Goal: Task Accomplishment & Management: Manage account settings

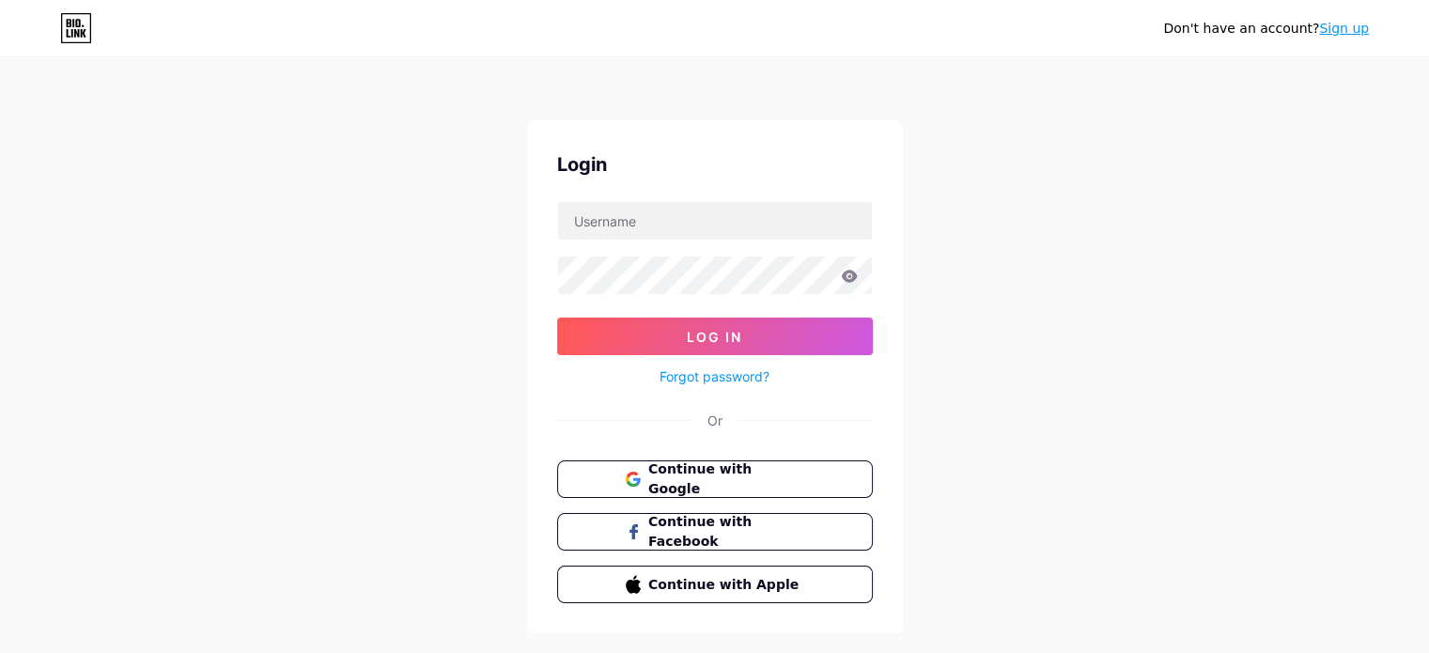
type input "[PERSON_NAME][EMAIL_ADDRESS][PERSON_NAME][DOMAIN_NAME]"
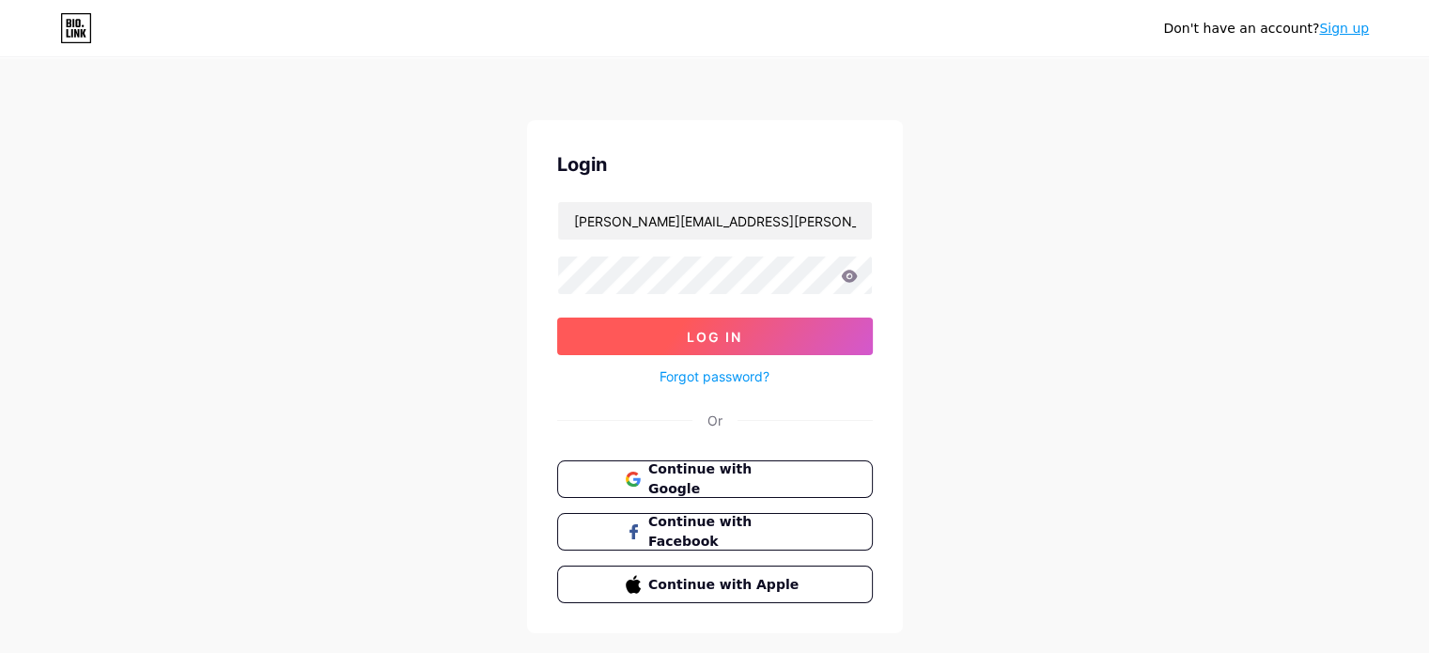
click at [569, 349] on button "Log In" at bounding box center [715, 336] width 316 height 38
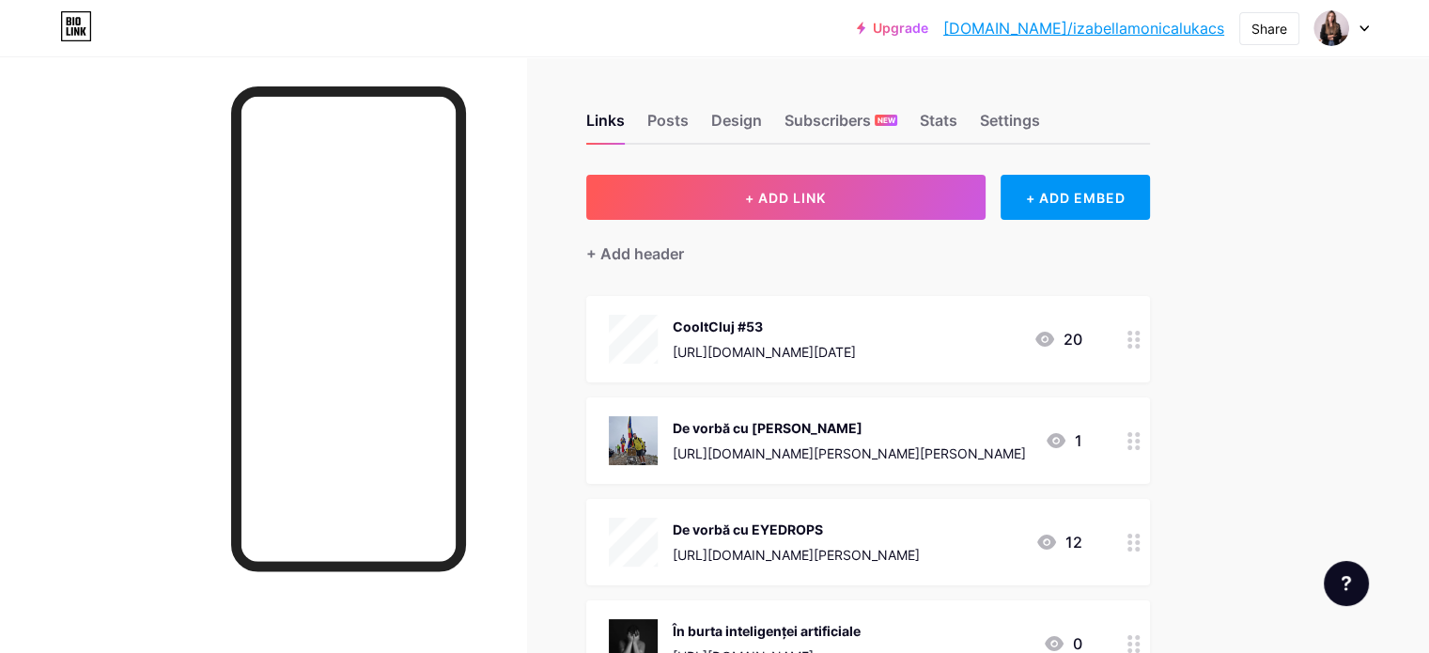
click at [856, 323] on div "CooltCluj #53" at bounding box center [763, 327] width 183 height 20
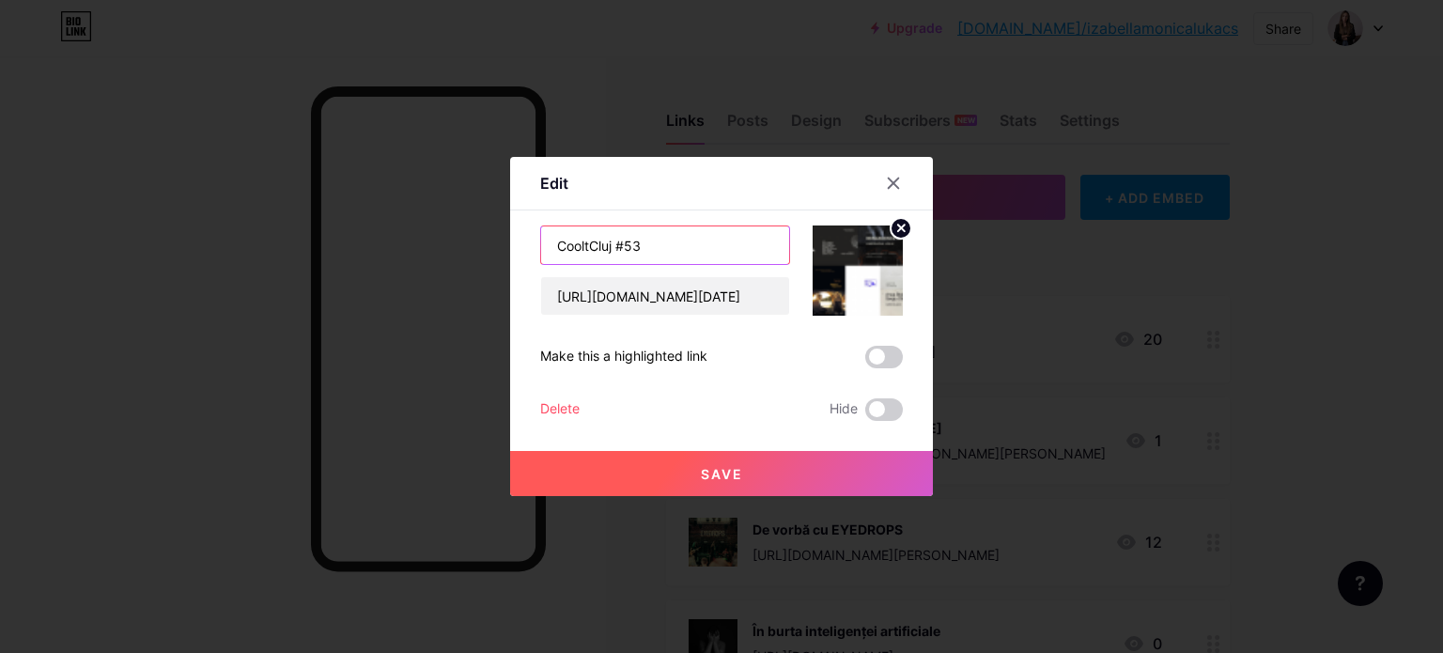
click at [653, 247] on input "CooltCluj #53" at bounding box center [665, 245] width 248 height 38
type input "CooltCluj #54"
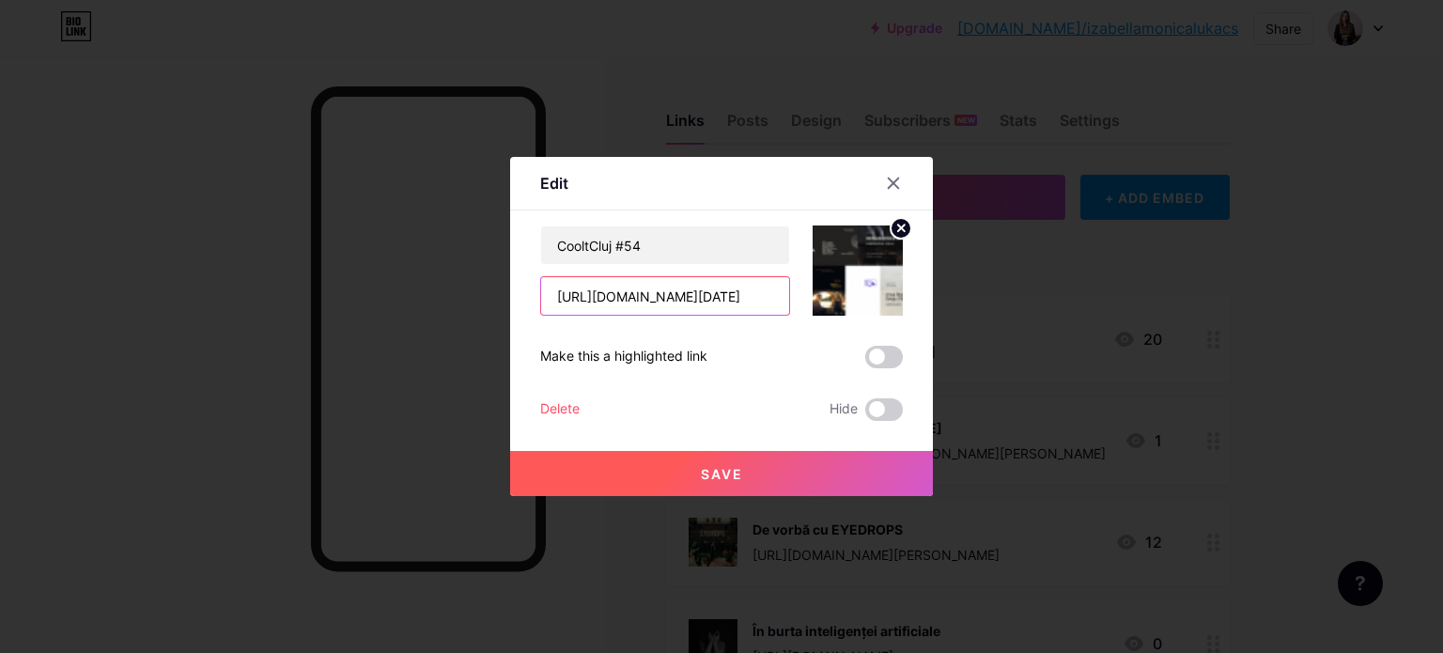
click at [722, 300] on input "[URL][DOMAIN_NAME][DATE]" at bounding box center [665, 296] width 248 height 38
paste input "[URL][DOMAIN_NAME][DATE]"
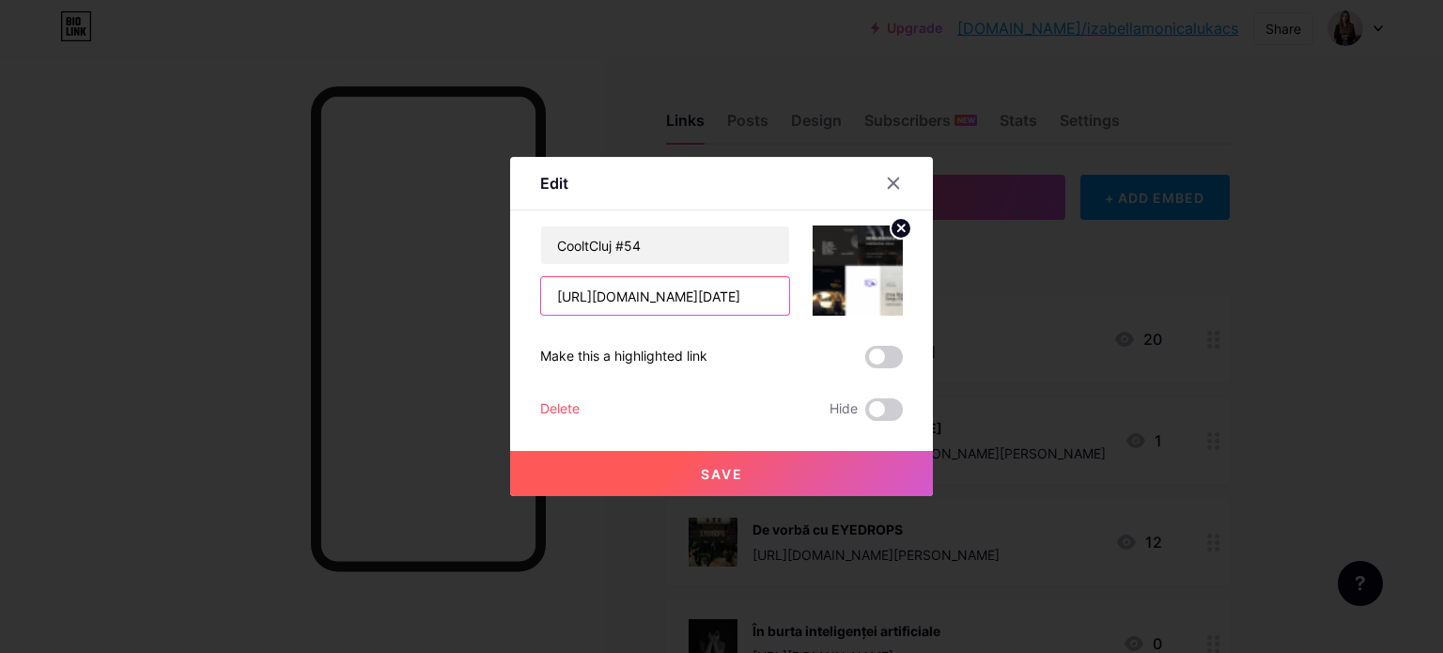
type input "[URL][DOMAIN_NAME][DATE]"
click at [898, 229] on icon at bounding box center [901, 227] width 7 height 7
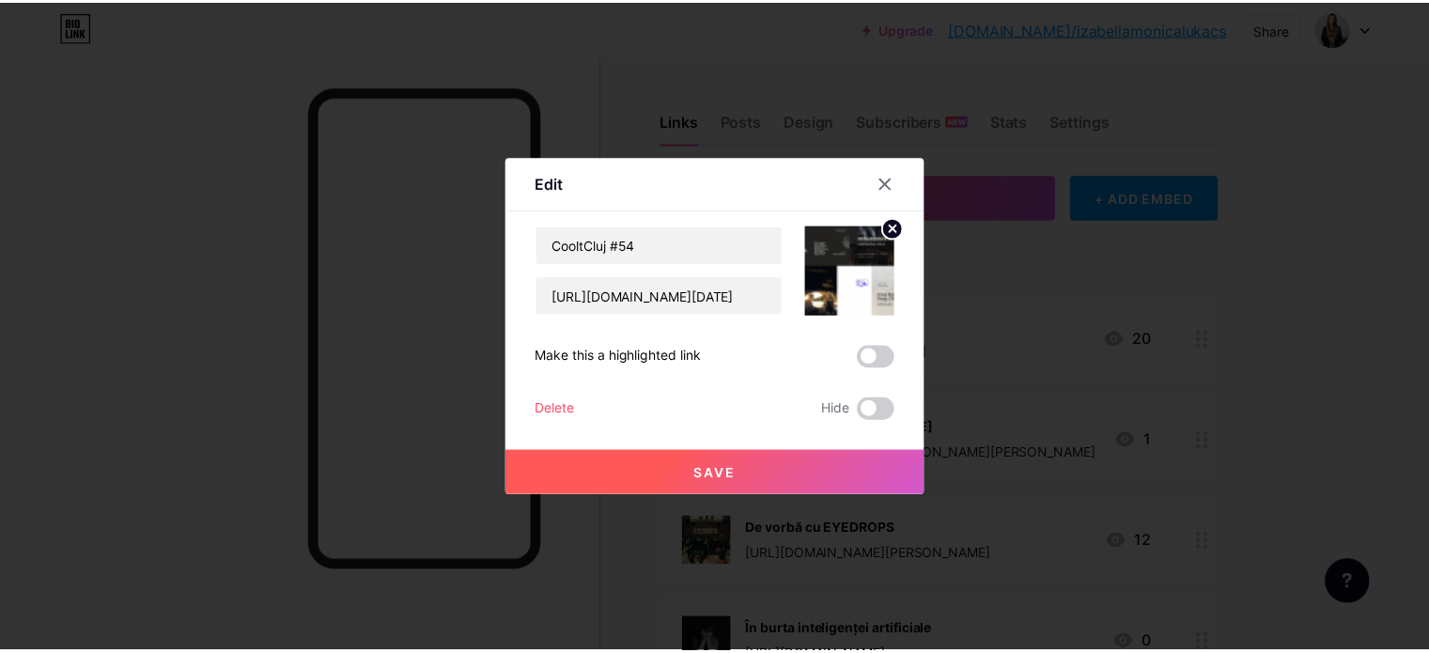
scroll to position [0, 0]
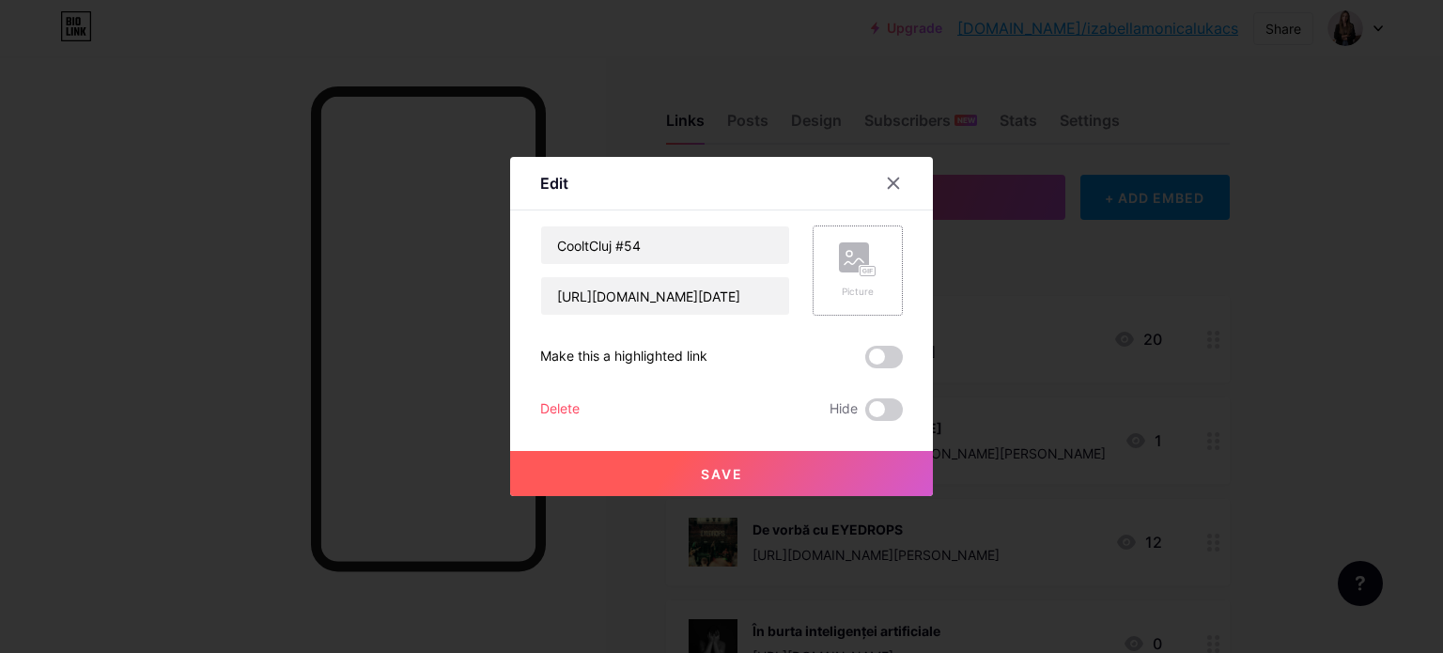
click at [848, 288] on div "Picture" at bounding box center [858, 292] width 38 height 14
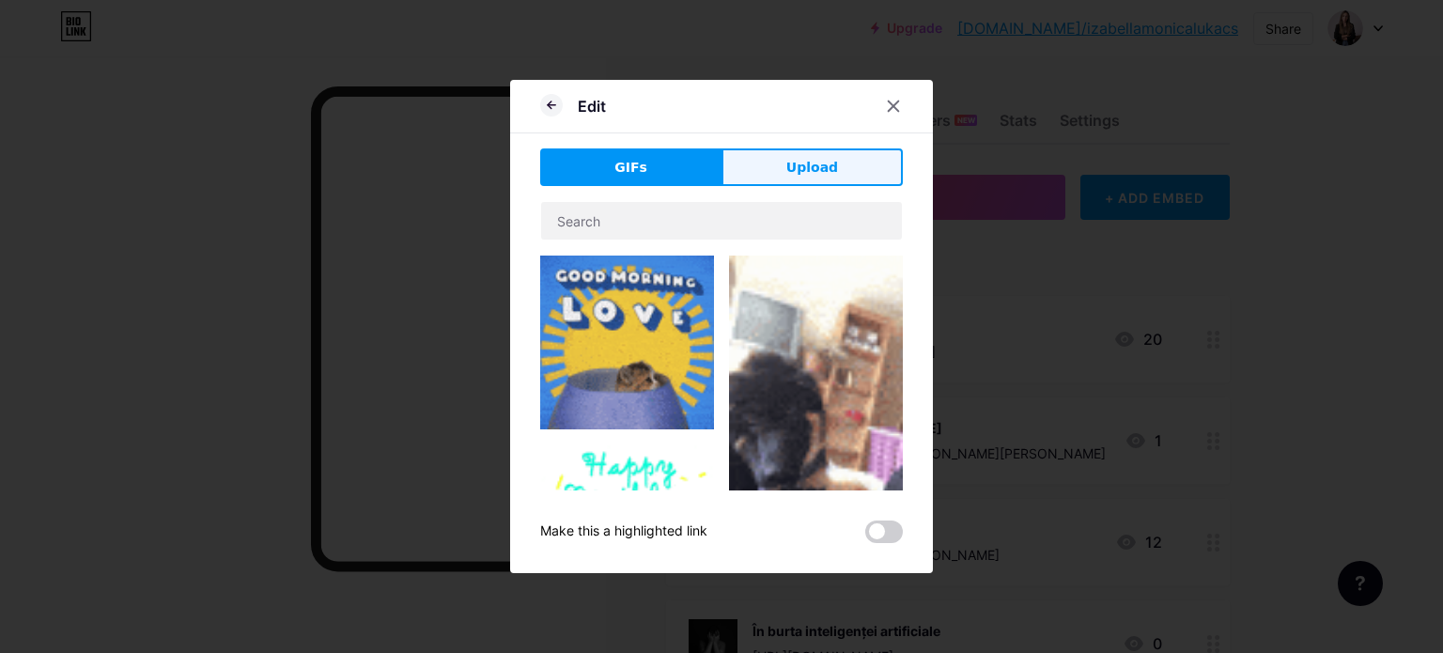
click at [761, 169] on button "Upload" at bounding box center [811, 167] width 181 height 38
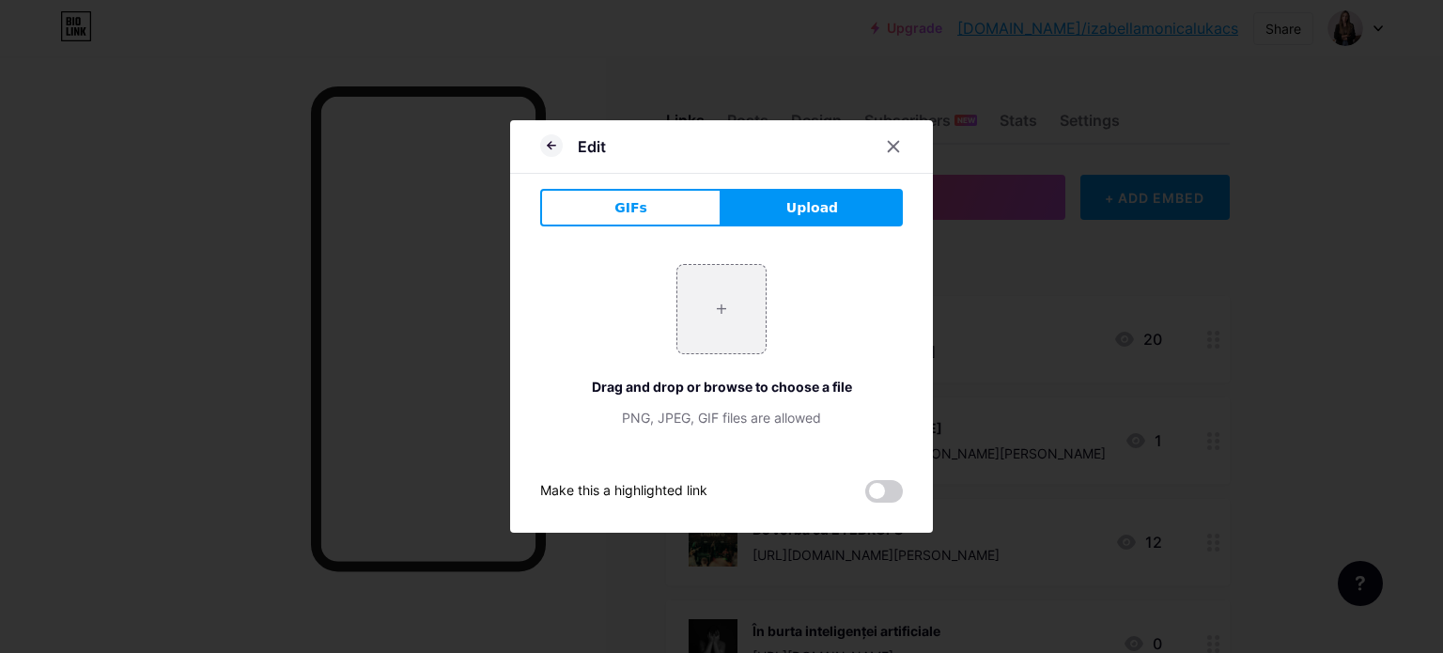
click at [604, 286] on div "+ Drag and drop or browse to choose a file PNG, JPEG, GIF files are allowed" at bounding box center [721, 345] width 363 height 163
click at [665, 307] on div "+ Drag and drop or browse to choose a file PNG, JPEG, GIF files are allowed" at bounding box center [721, 345] width 363 height 163
click at [703, 309] on input "file" at bounding box center [721, 309] width 88 height 88
type input "C:\fakepath\CooltCluj #54.png"
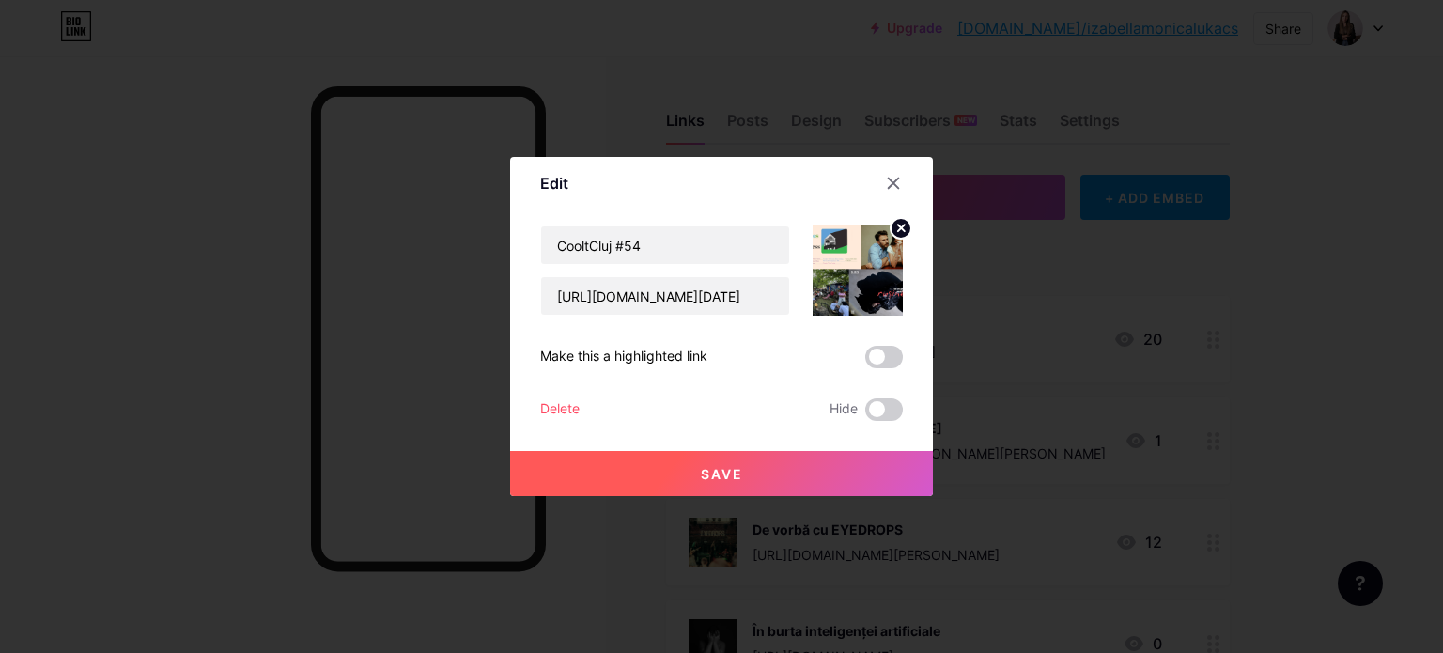
click at [672, 481] on button "Save" at bounding box center [721, 473] width 423 height 45
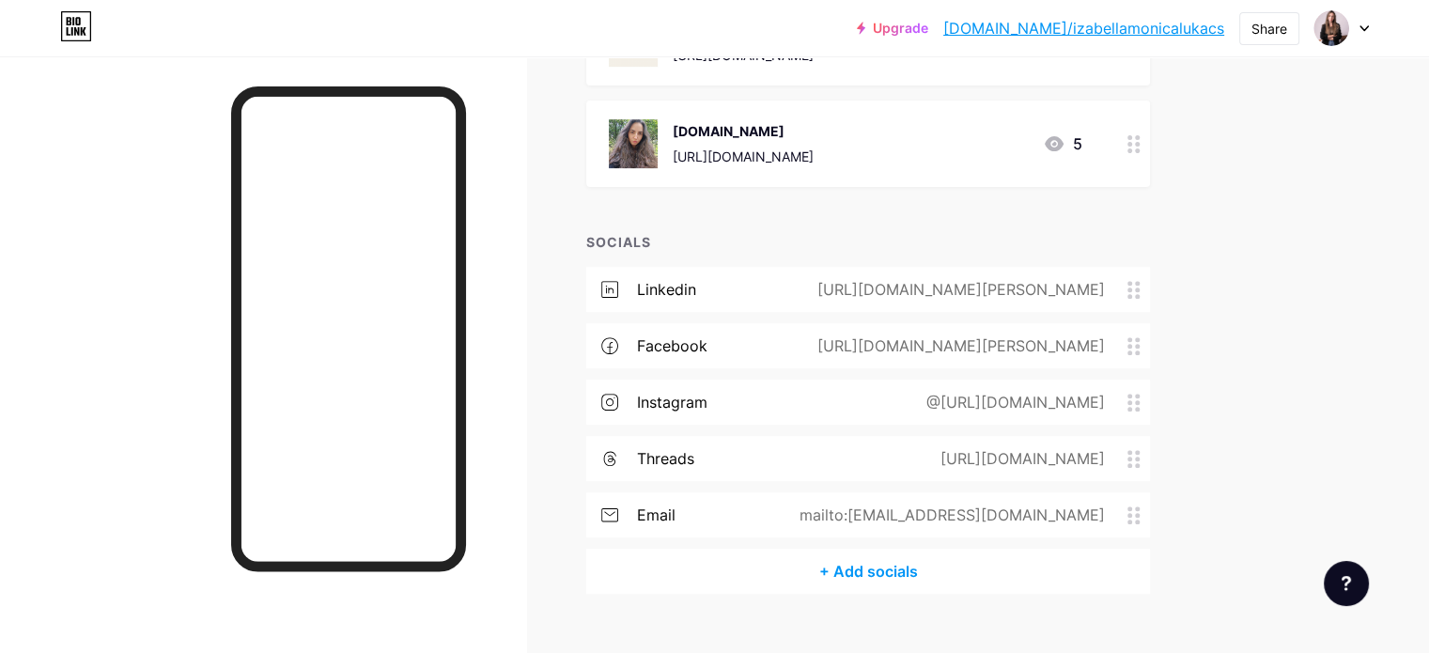
scroll to position [735, 0]
